Goal: Use online tool/utility: Utilize a website feature to perform a specific function

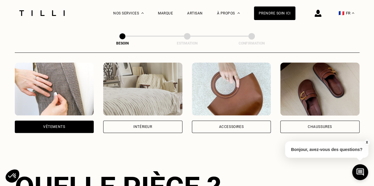
scroll to position [115, 0]
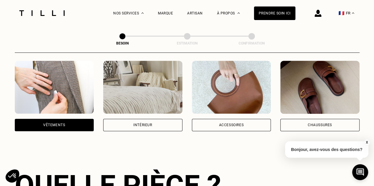
click at [72, 119] on div "Vêtements" at bounding box center [54, 125] width 79 height 12
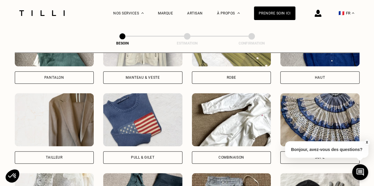
scroll to position [324, 0]
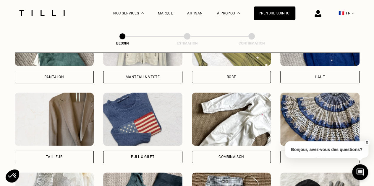
click at [72, 75] on div "Pantalon" at bounding box center [54, 77] width 79 height 12
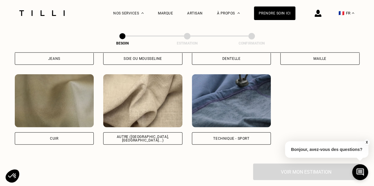
scroll to position [704, 0]
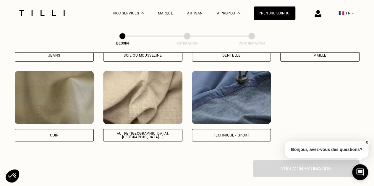
click at [144, 132] on div "Autre ([GEOGRAPHIC_DATA], [GEOGRAPHIC_DATA]...)" at bounding box center [142, 135] width 69 height 7
select select "FR"
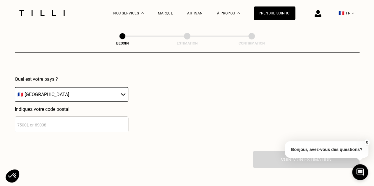
scroll to position [860, 0]
click at [103, 126] on input "number" at bounding box center [71, 125] width 113 height 16
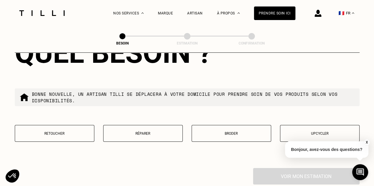
scroll to position [994, 0]
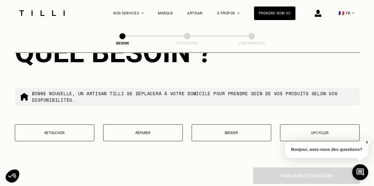
type input "75116"
click at [41, 135] on button "Retoucher" at bounding box center [54, 133] width 79 height 17
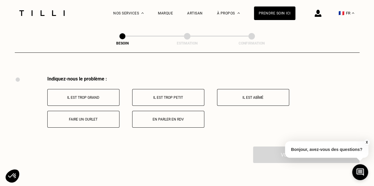
scroll to position [1092, 0]
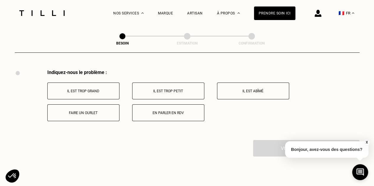
click at [151, 83] on button "Il est trop petit" at bounding box center [168, 91] width 72 height 17
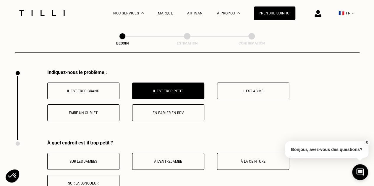
click at [107, 90] on button "Il est trop grand" at bounding box center [83, 91] width 72 height 17
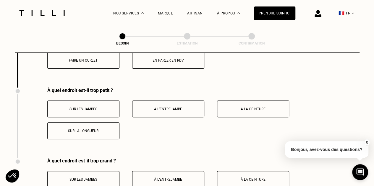
scroll to position [1145, 0]
click at [97, 110] on button "Sur les jambes" at bounding box center [83, 108] width 72 height 17
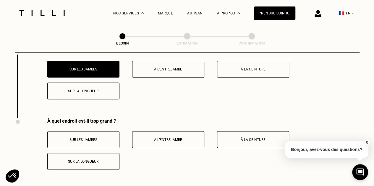
scroll to position [1185, 0]
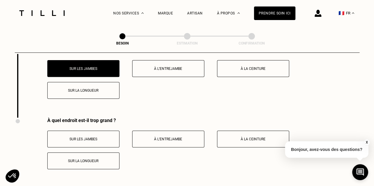
click at [226, 139] on button "À la ceinture" at bounding box center [253, 139] width 72 height 17
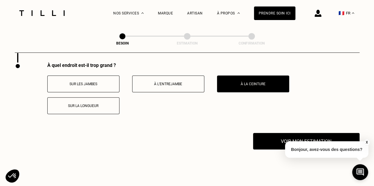
scroll to position [1239, 0]
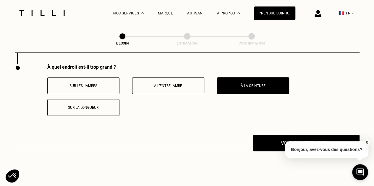
click at [72, 106] on p "Sur la longueur" at bounding box center [84, 108] width 66 height 4
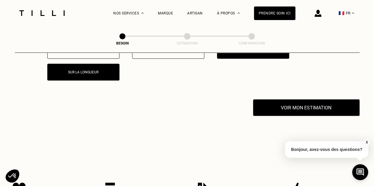
scroll to position [1274, 0]
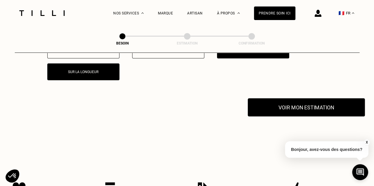
click at [301, 109] on button "Voir mon estimation" at bounding box center [306, 107] width 117 height 18
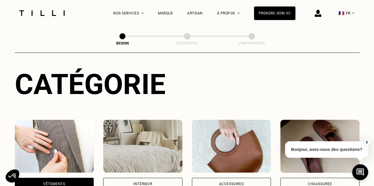
scroll to position [0, 0]
